Goal: Information Seeking & Learning: Learn about a topic

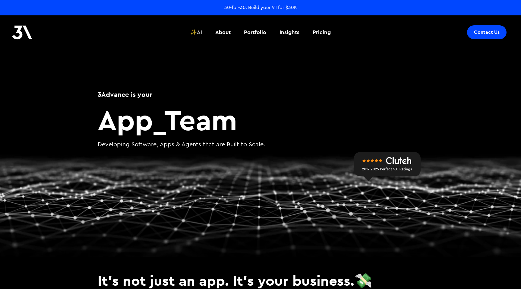
click at [198, 35] on div "✨AI" at bounding box center [196, 32] width 12 height 8
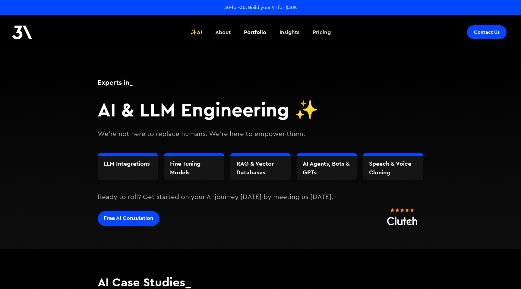
click at [324, 33] on div "Pricing" at bounding box center [322, 32] width 18 height 8
click at [260, 8] on div "30-for-30: Build your V1 for $30K" at bounding box center [260, 7] width 73 height 7
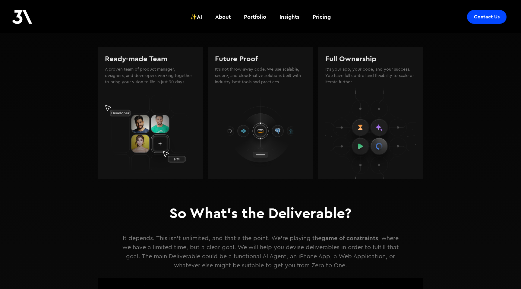
scroll to position [577, 0]
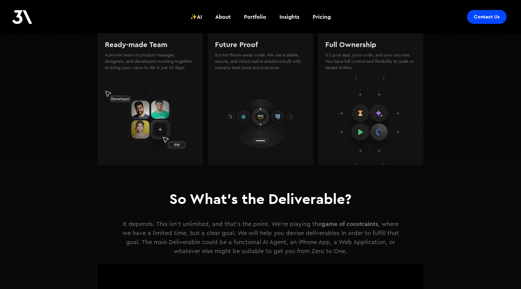
click at [331, 197] on h1 "So What's the Deliverable?" at bounding box center [261, 198] width 182 height 13
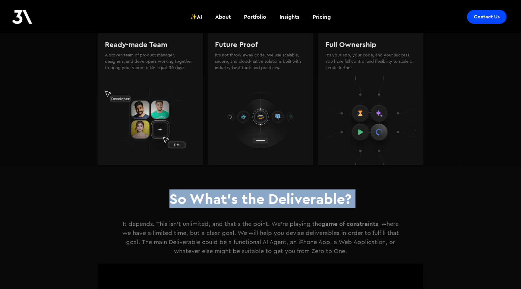
click at [331, 197] on h1 "So What's the Deliverable?" at bounding box center [261, 198] width 182 height 13
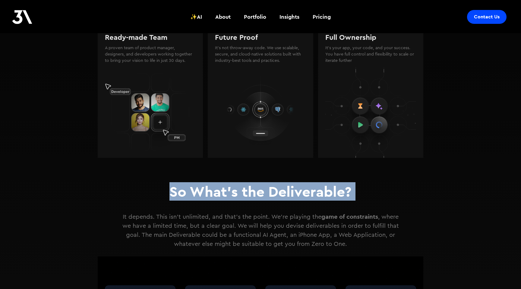
scroll to position [585, 0]
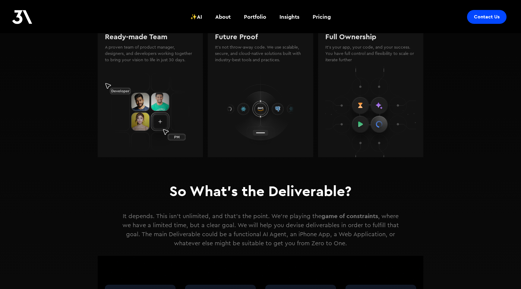
click at [325, 223] on p "It depends. This isn't unlimited, and that's the point. We're playing the game …" at bounding box center [261, 229] width 284 height 36
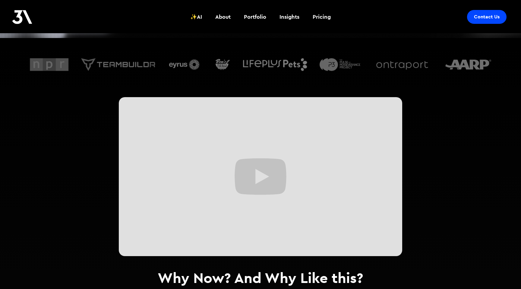
scroll to position [0, 0]
